Goal: Transaction & Acquisition: Purchase product/service

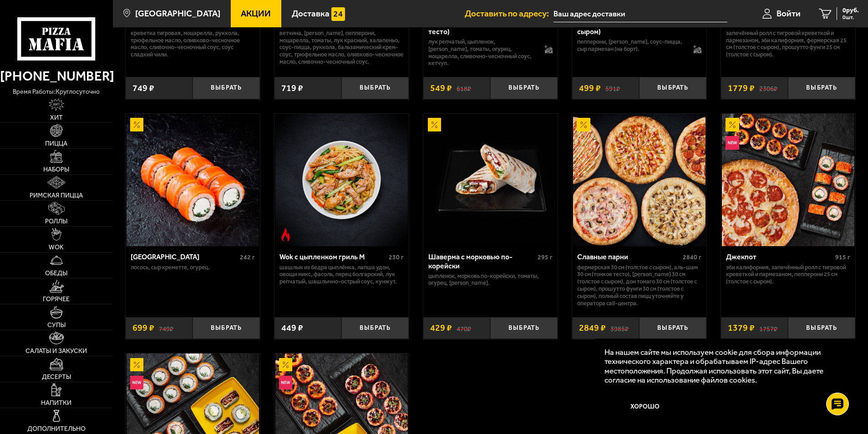
scroll to position [410, 0]
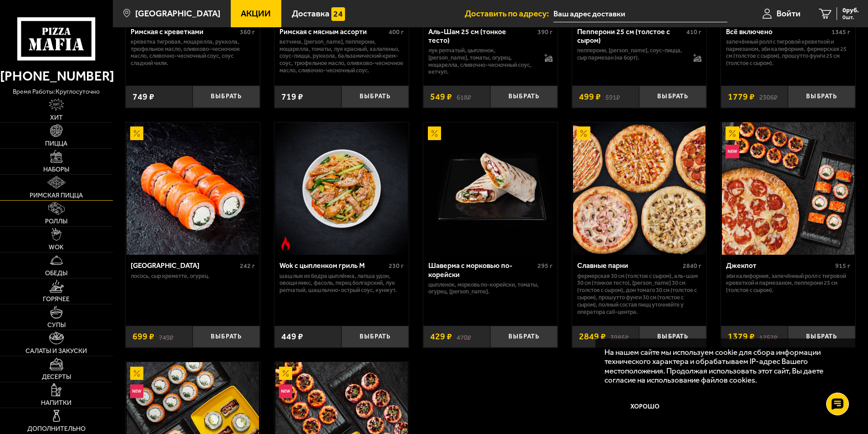
click at [68, 188] on link "Римская пицца" at bounding box center [56, 187] width 113 height 25
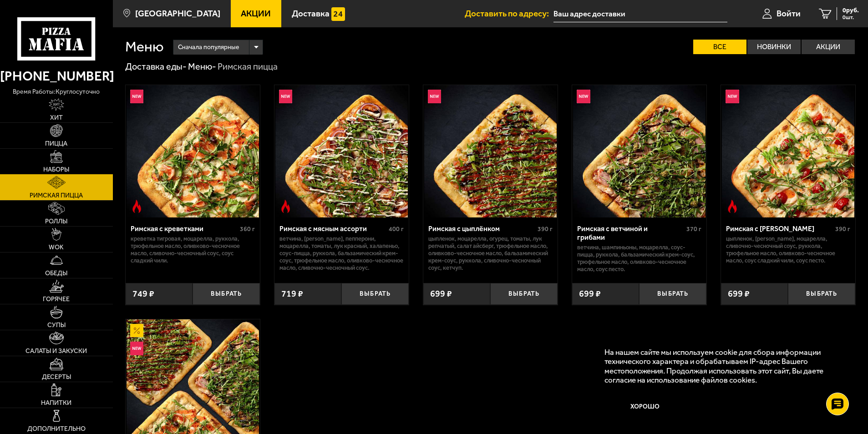
click at [56, 165] on link "Наборы" at bounding box center [56, 161] width 113 height 25
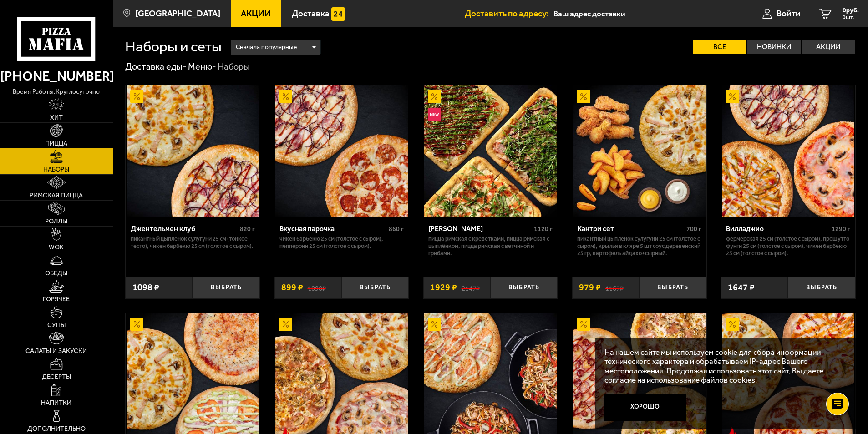
click at [54, 130] on img at bounding box center [56, 130] width 13 height 13
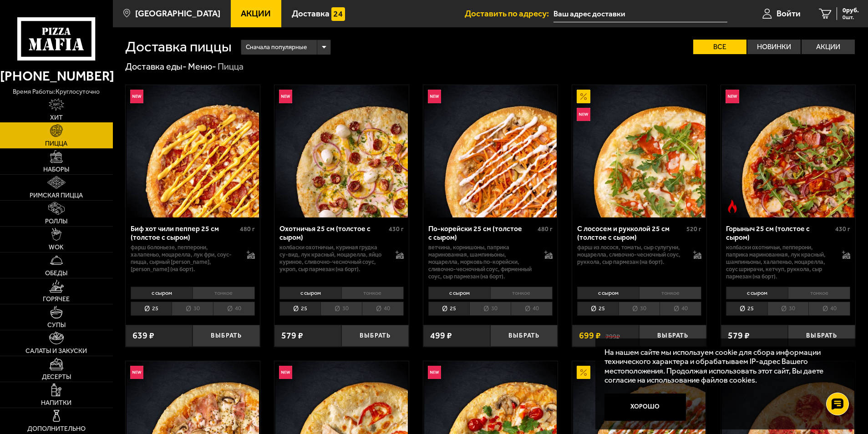
click at [56, 115] on span "Хит" at bounding box center [56, 118] width 13 height 6
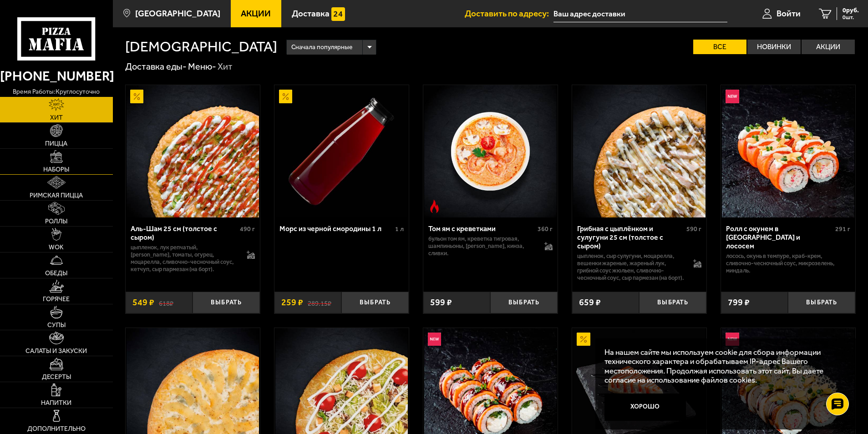
click at [40, 163] on link "Наборы" at bounding box center [56, 161] width 113 height 25
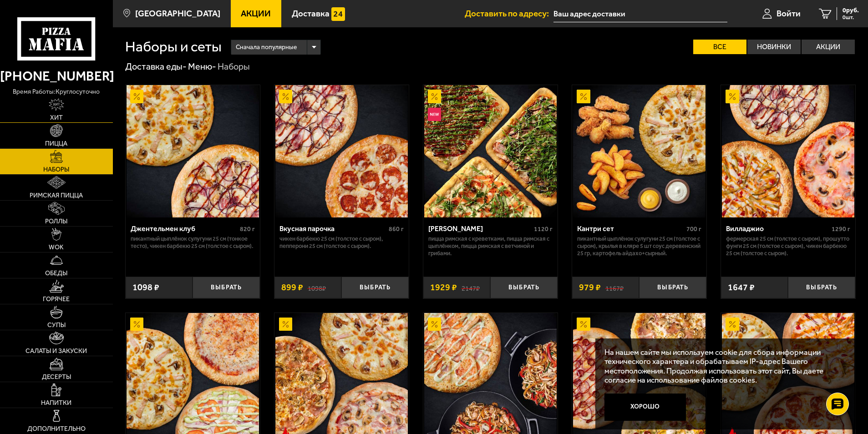
click at [41, 116] on link "Хит" at bounding box center [56, 109] width 113 height 25
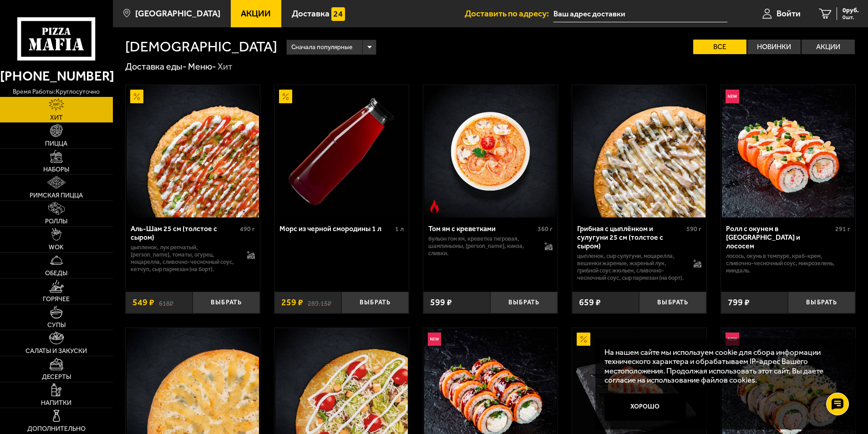
click at [357, 178] on img at bounding box center [341, 151] width 132 height 132
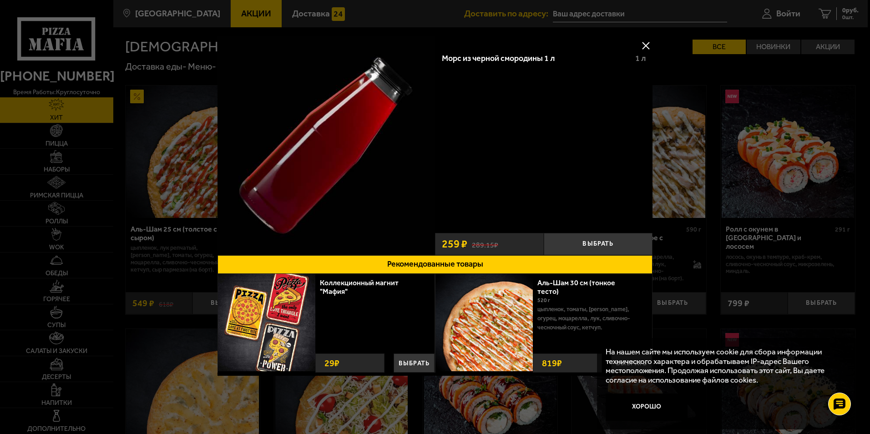
click at [644, 44] on button at bounding box center [646, 46] width 14 height 14
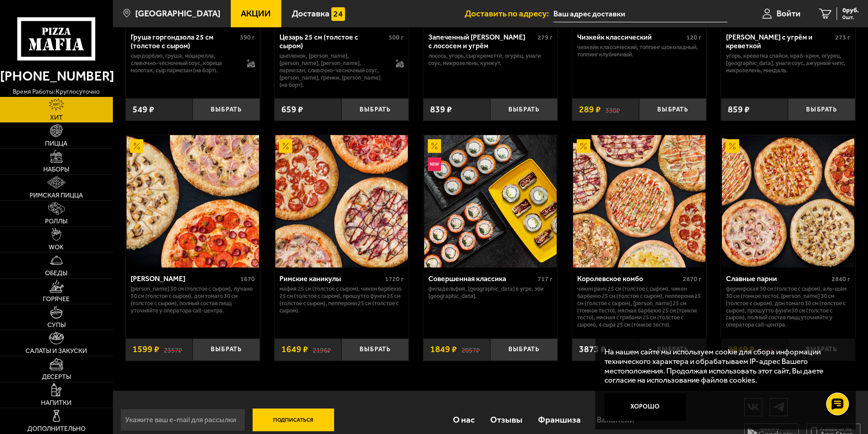
scroll to position [452, 0]
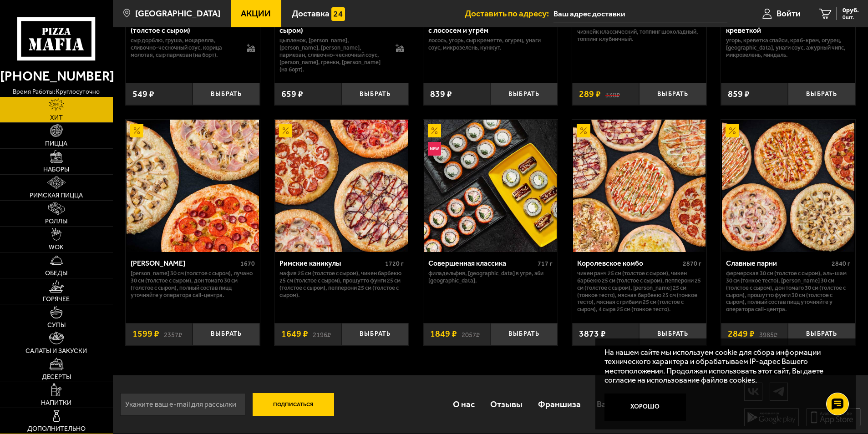
click at [63, 412] on img at bounding box center [56, 416] width 13 height 13
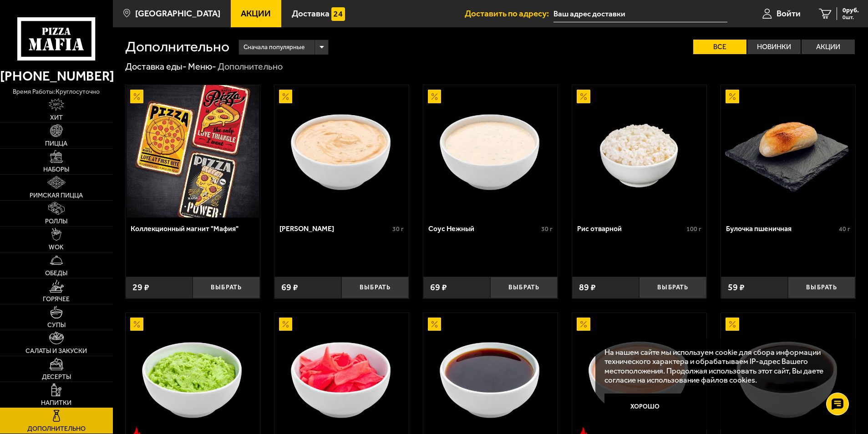
click at [57, 392] on img at bounding box center [56, 390] width 10 height 13
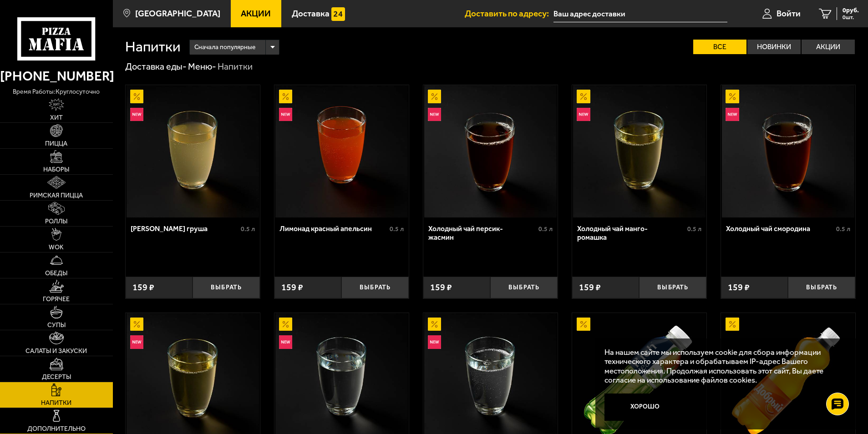
click at [65, 415] on link "Дополнительно" at bounding box center [56, 420] width 113 height 25
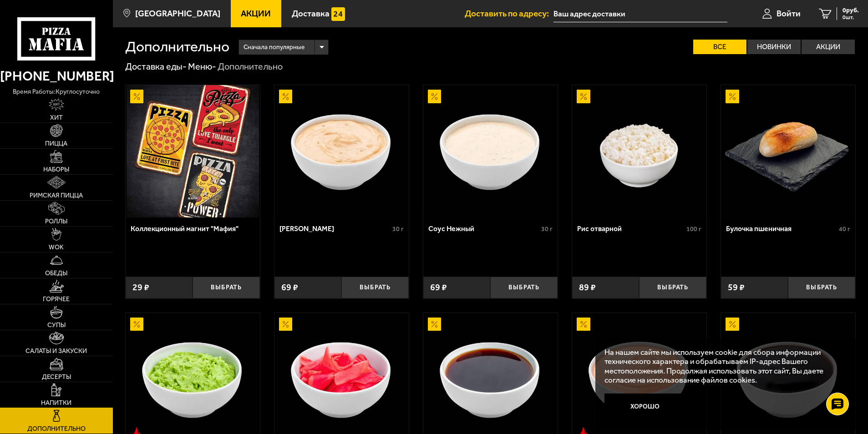
click at [55, 393] on img at bounding box center [56, 390] width 10 height 13
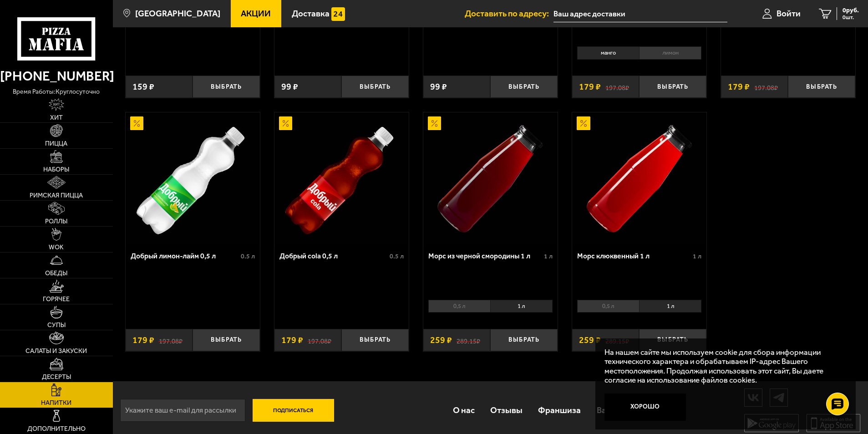
scroll to position [455, 0]
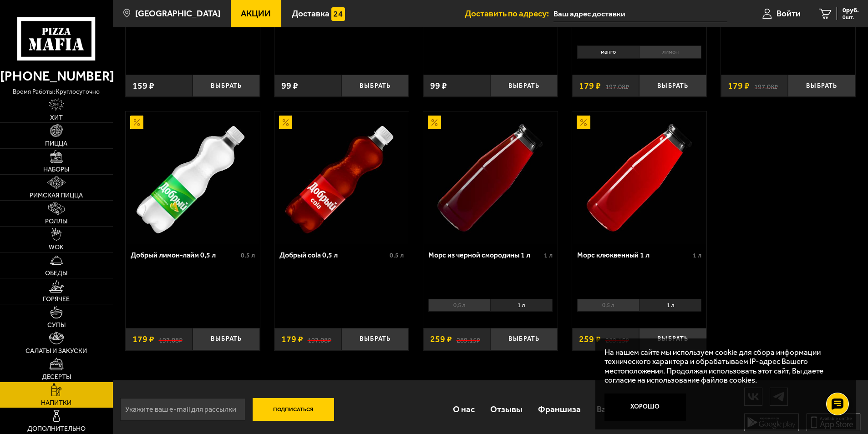
click at [593, 306] on li "0,5 л" at bounding box center [608, 305] width 62 height 13
click at [461, 308] on li "0,5 л" at bounding box center [459, 305] width 62 height 13
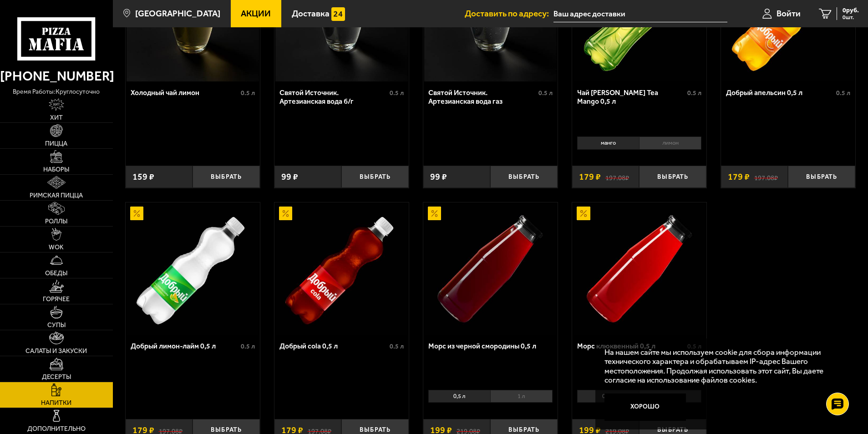
scroll to position [319, 0]
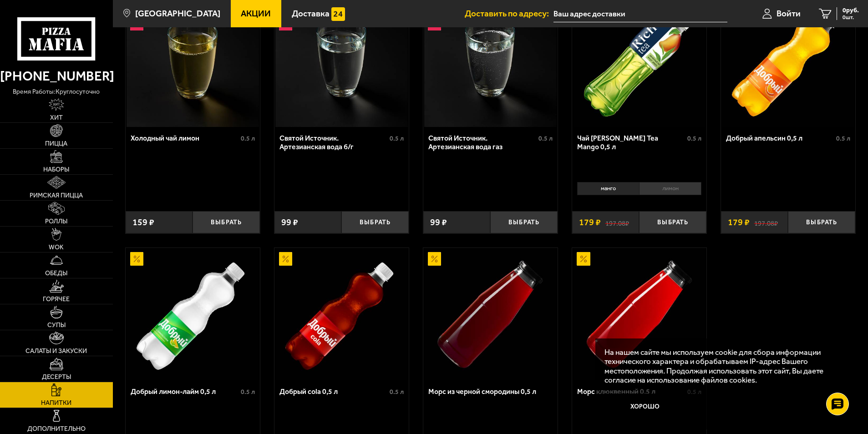
click at [663, 185] on li "лимон" at bounding box center [670, 188] width 62 height 13
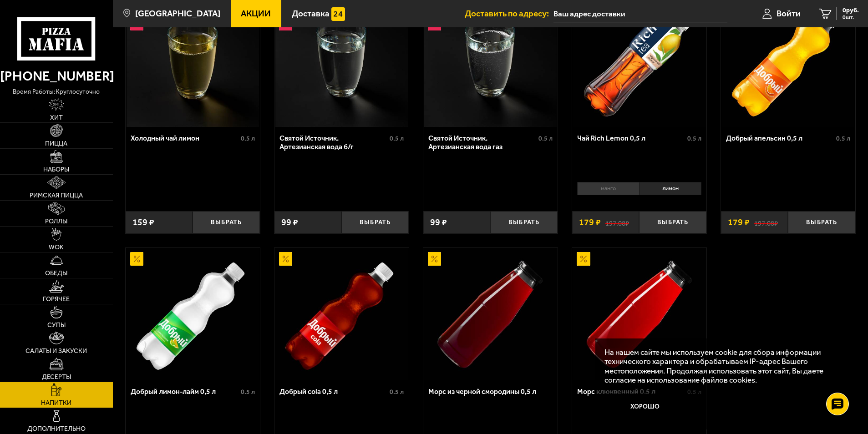
click at [620, 193] on li "манго" at bounding box center [608, 188] width 62 height 13
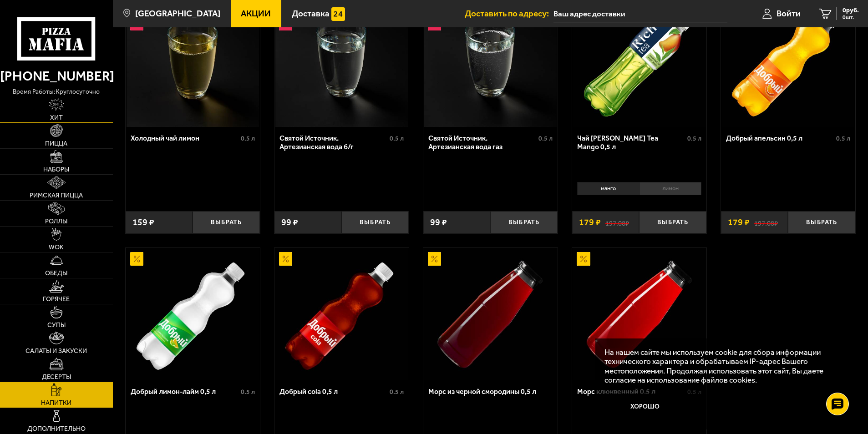
click at [49, 110] on img at bounding box center [56, 104] width 15 height 13
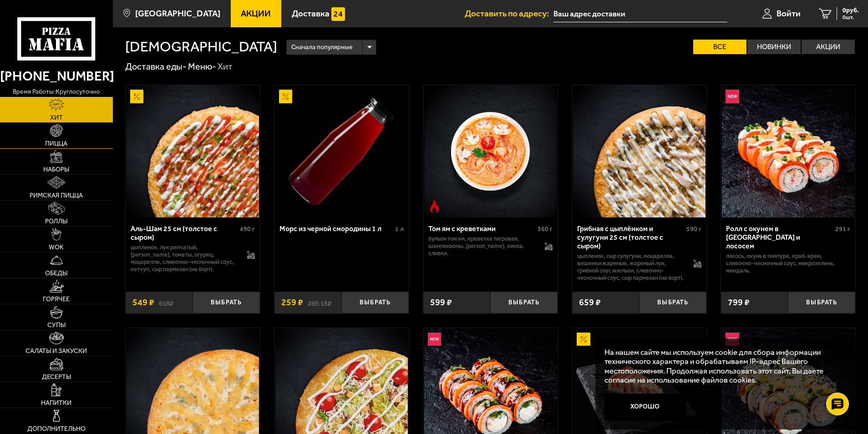
click at [50, 141] on span "Пицца" at bounding box center [56, 144] width 22 height 6
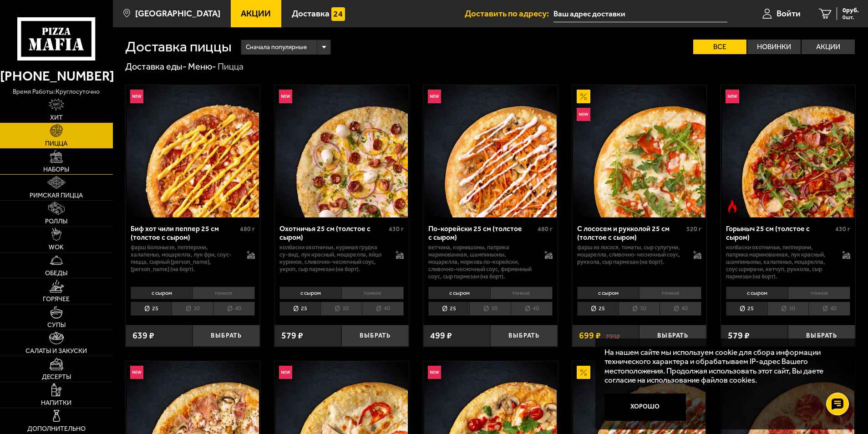
click at [55, 171] on span "Наборы" at bounding box center [56, 170] width 26 height 6
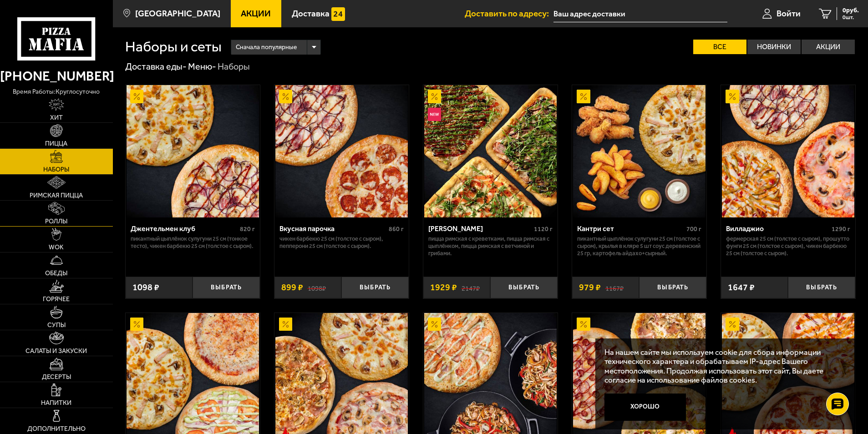
click at [69, 226] on link "Роллы" at bounding box center [56, 213] width 113 height 25
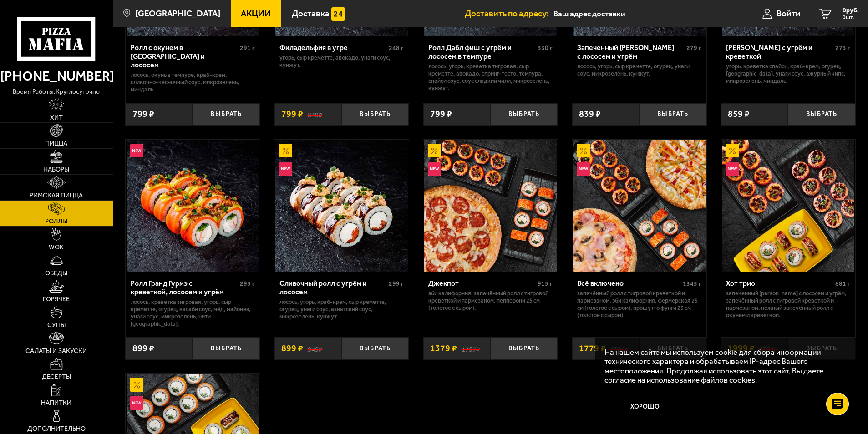
scroll to position [410, 0]
drag, startPoint x: 385, startPoint y: 210, endPoint x: 316, endPoint y: 408, distance: 209.2
click at [316, 408] on div "Эби Калифорния 227 г креветка тигровая, краб-крем, [GEOGRAPHIC_DATA], огурец, и…" at bounding box center [490, 131] width 755 height 937
click at [59, 183] on img at bounding box center [56, 182] width 18 height 13
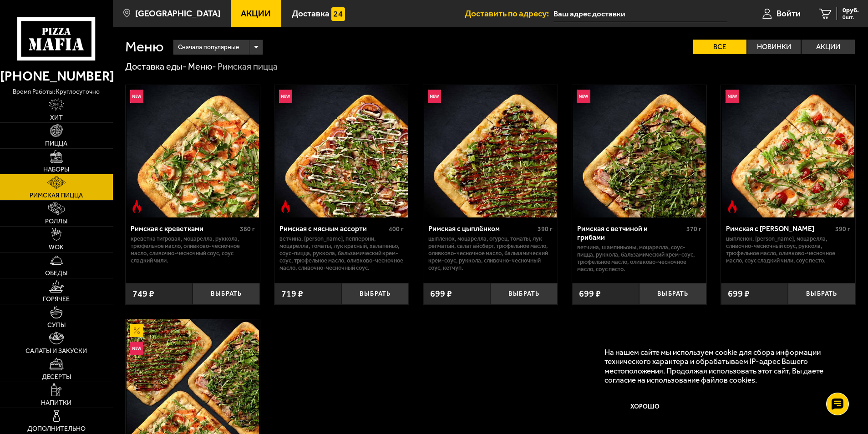
click at [73, 159] on link "Наборы" at bounding box center [56, 161] width 113 height 25
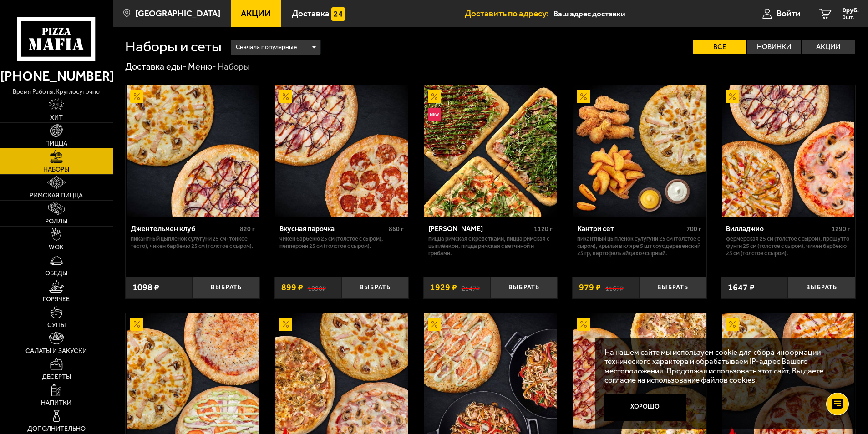
click at [61, 141] on span "Пицца" at bounding box center [56, 144] width 22 height 6
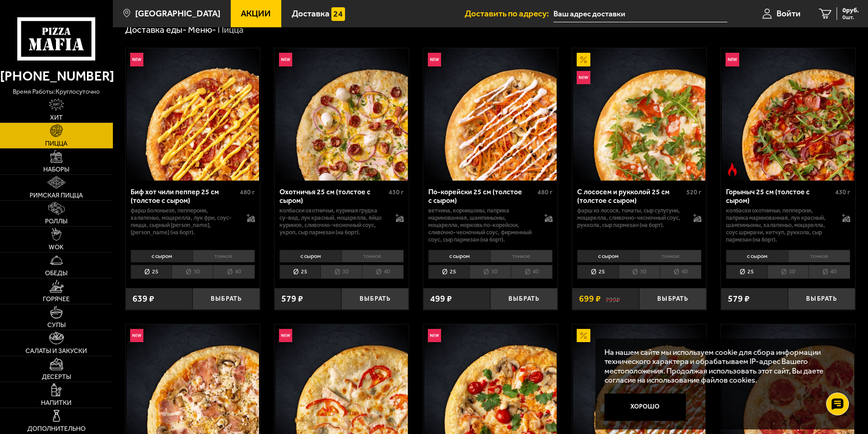
scroll to position [182, 0]
